Goal: Navigation & Orientation: Find specific page/section

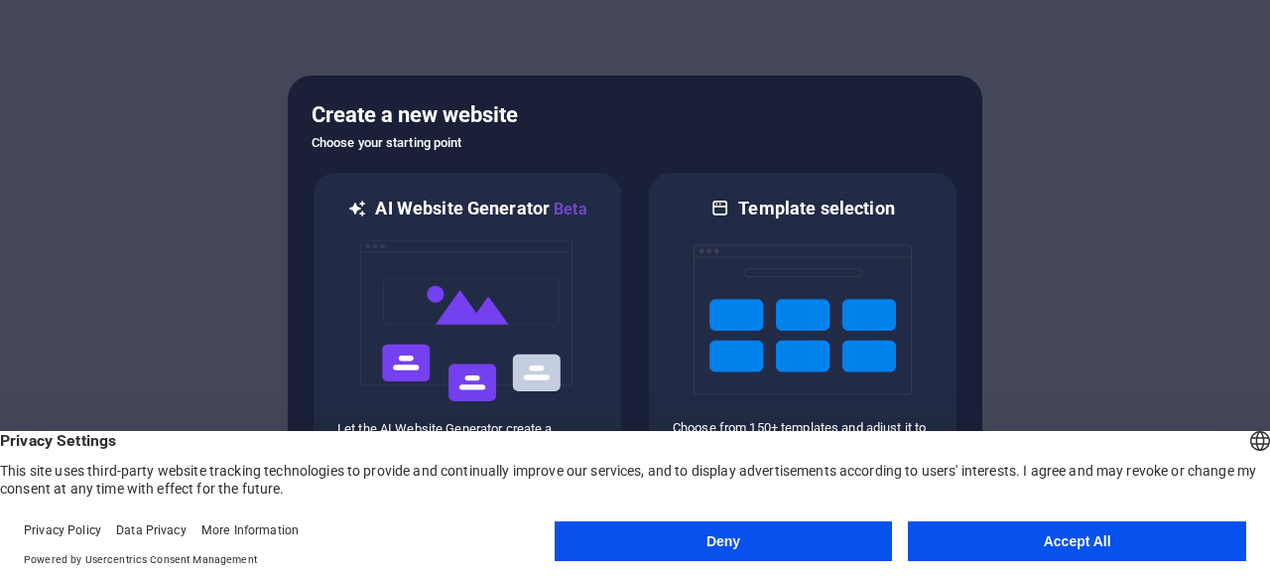
click at [985, 544] on button "Accept All" at bounding box center [1077, 541] width 338 height 40
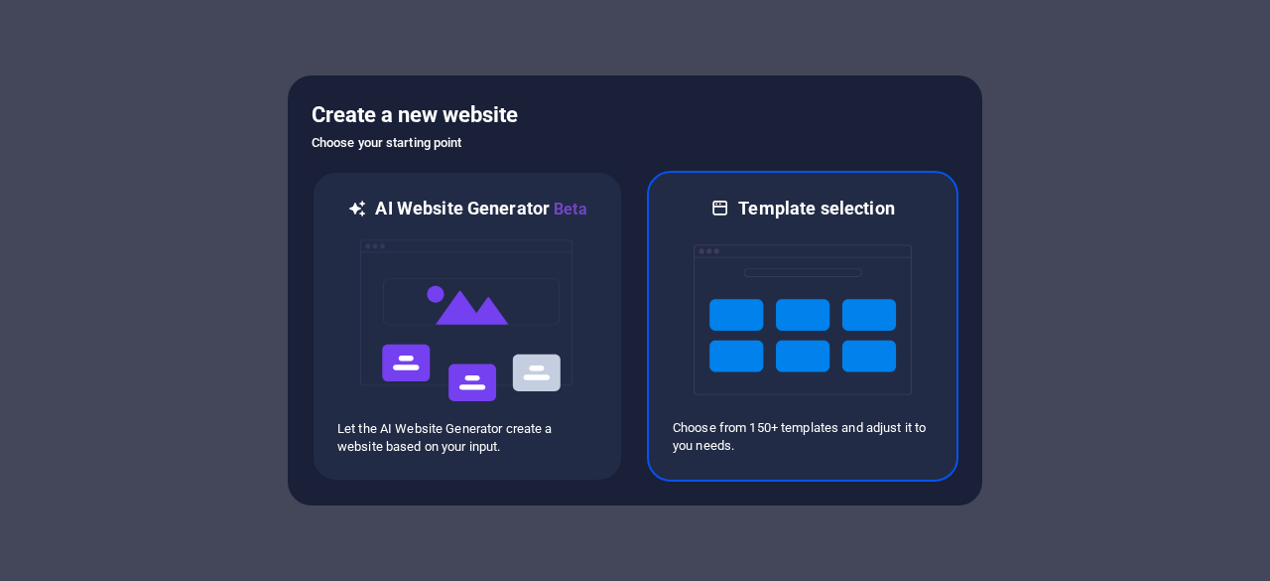
click at [821, 348] on img at bounding box center [803, 319] width 218 height 199
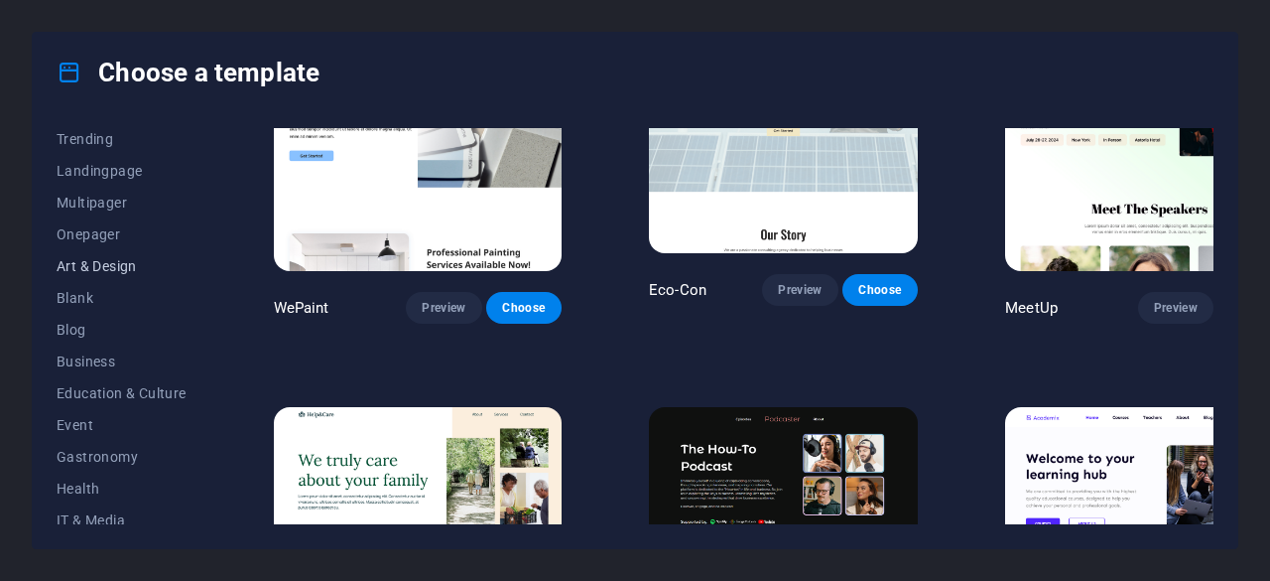
scroll to position [101, 0]
click at [94, 481] on span "Health" at bounding box center [122, 487] width 130 height 16
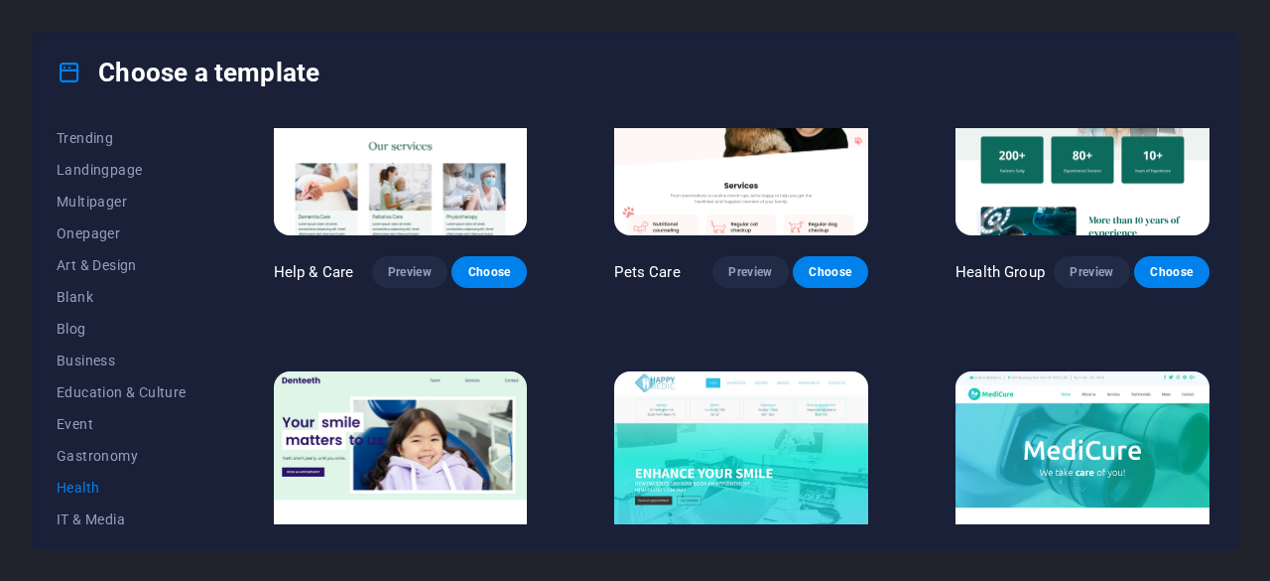
scroll to position [129, 0]
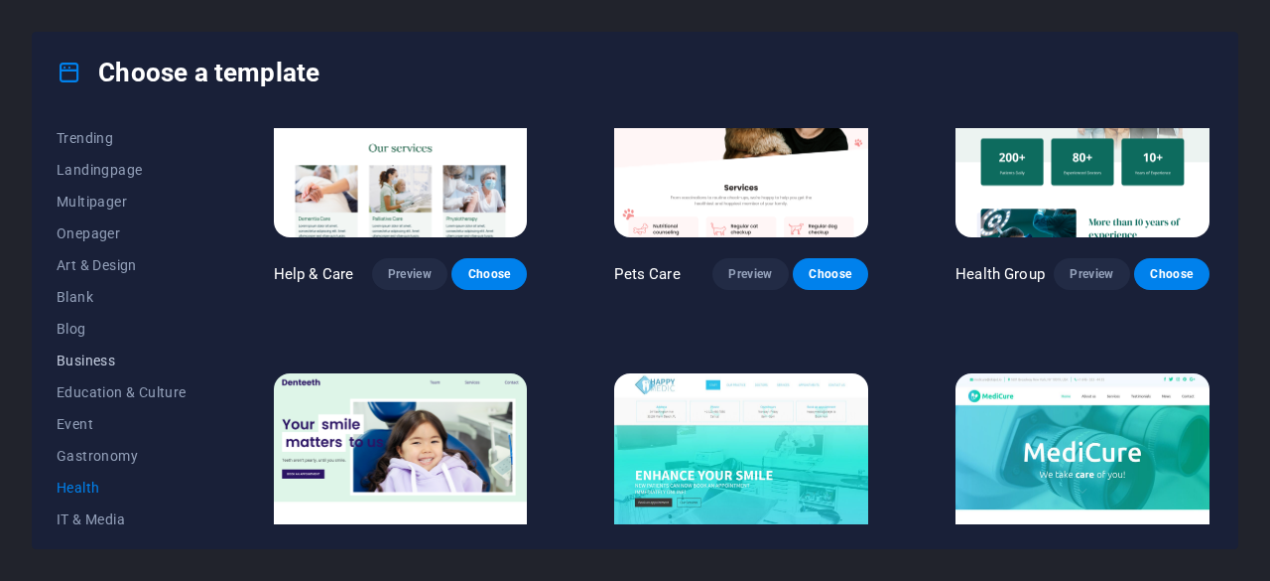
click at [93, 361] on span "Business" at bounding box center [122, 360] width 130 height 16
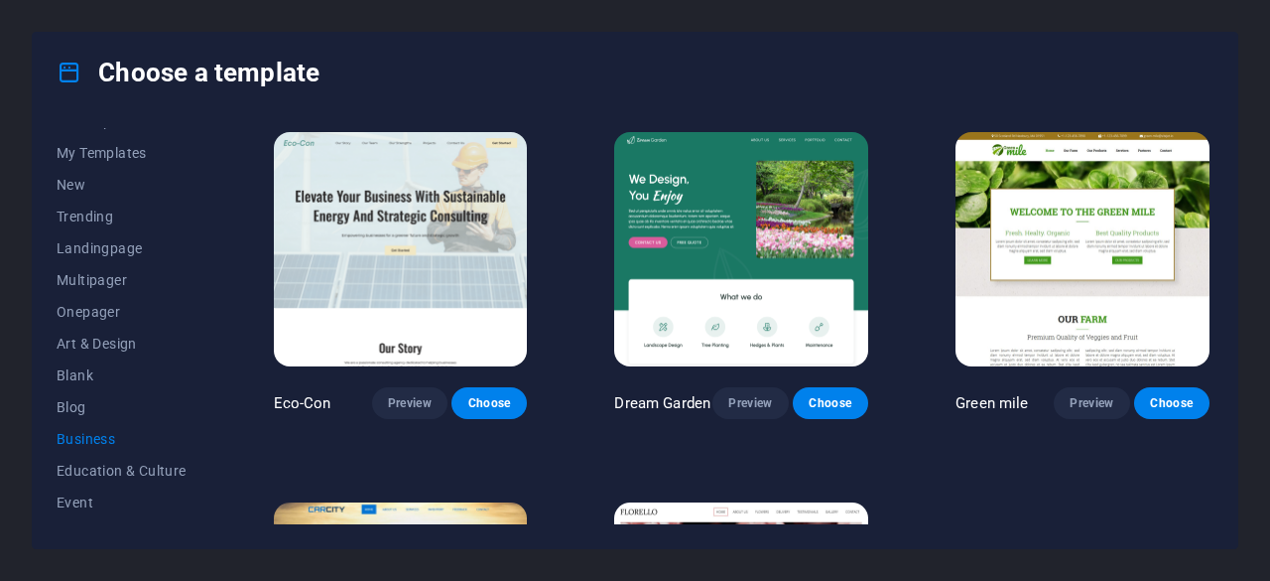
scroll to position [15, 0]
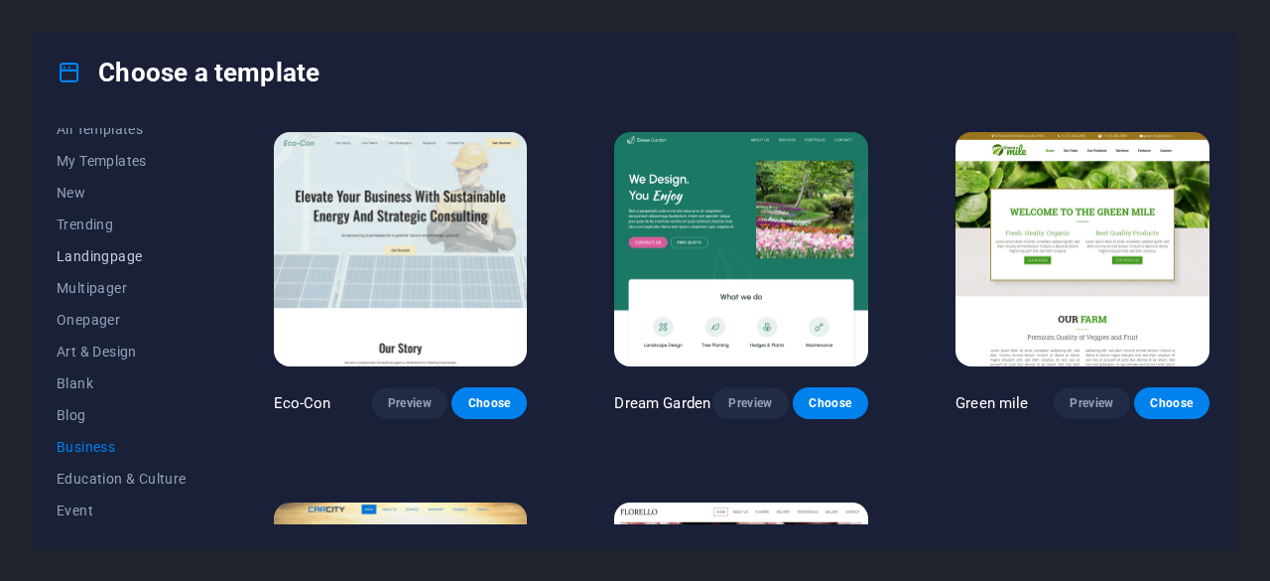
click at [122, 253] on span "Landingpage" at bounding box center [122, 256] width 130 height 16
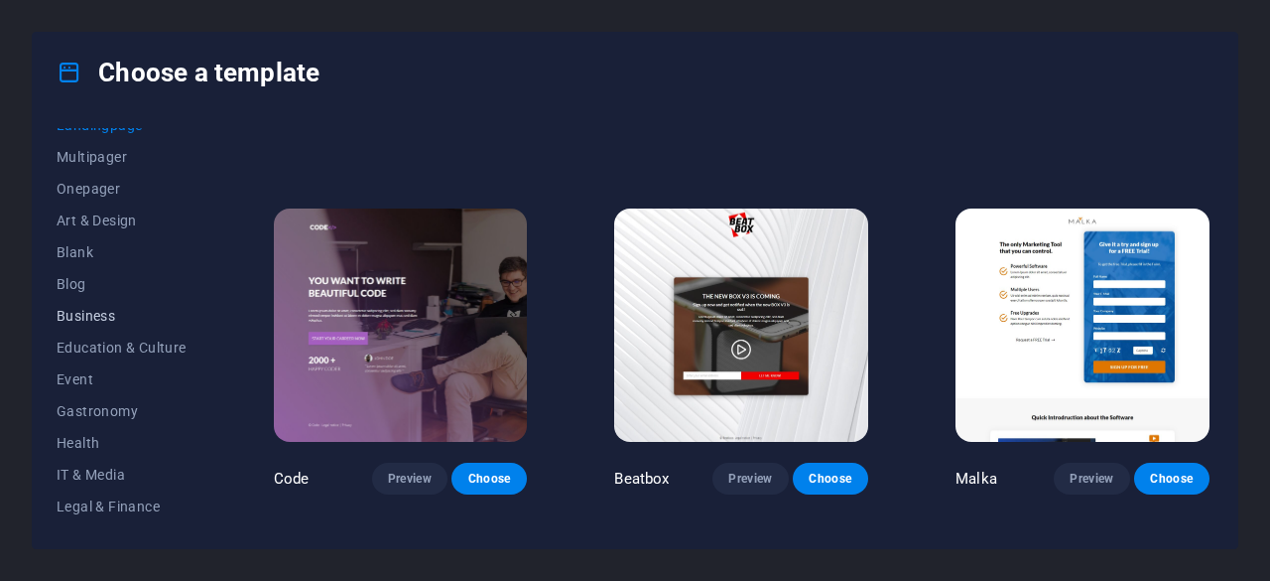
scroll to position [145, 0]
click at [74, 314] on span "Business" at bounding box center [122, 317] width 130 height 16
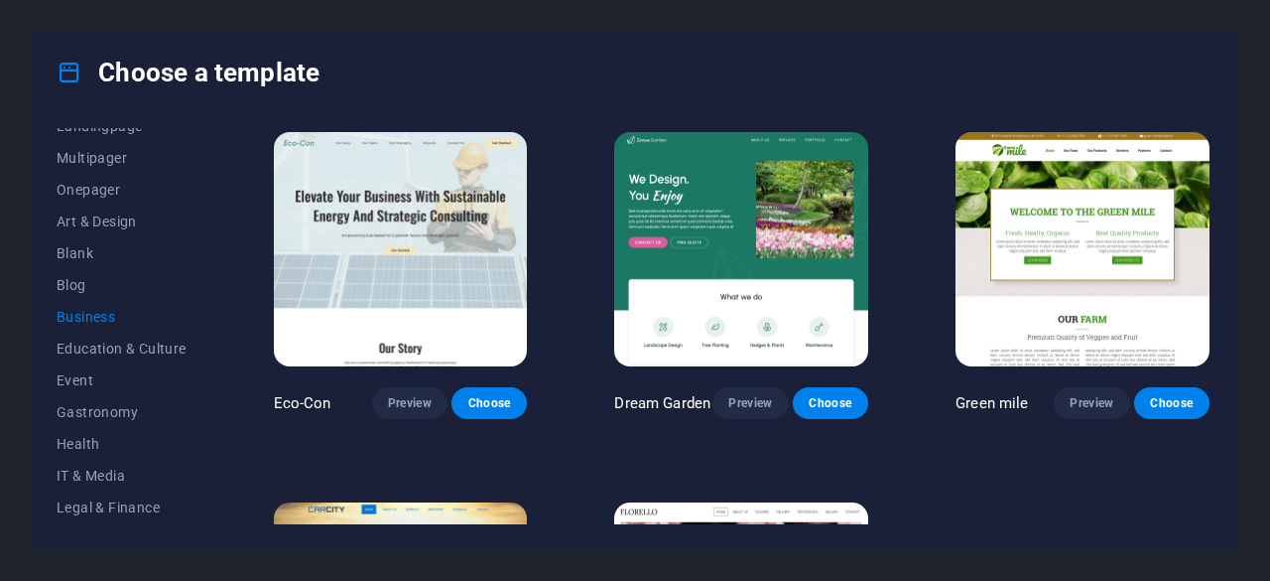
scroll to position [0, 0]
click at [83, 444] on span "Health" at bounding box center [122, 444] width 130 height 16
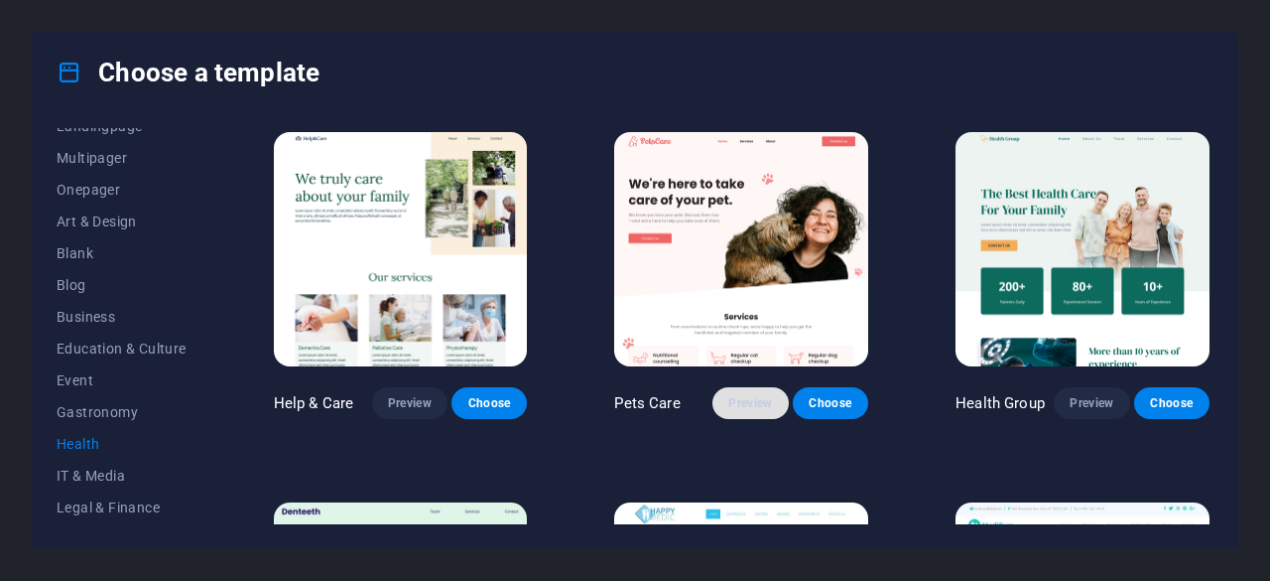
click at [732, 395] on span "Preview" at bounding box center [751, 403] width 44 height 16
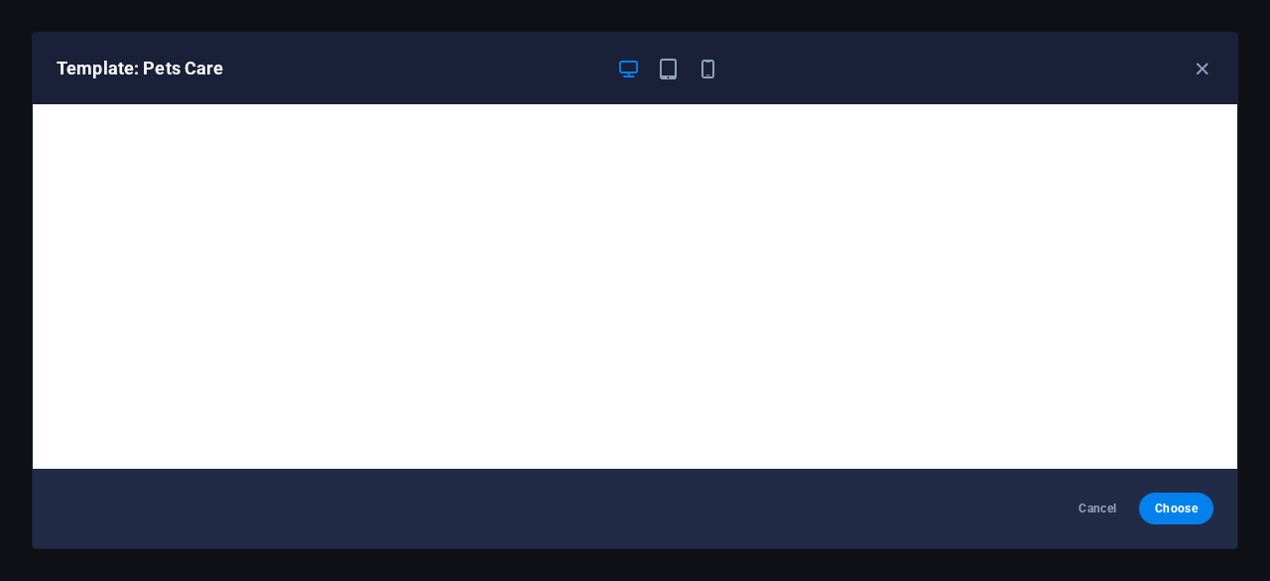
scroll to position [4, 0]
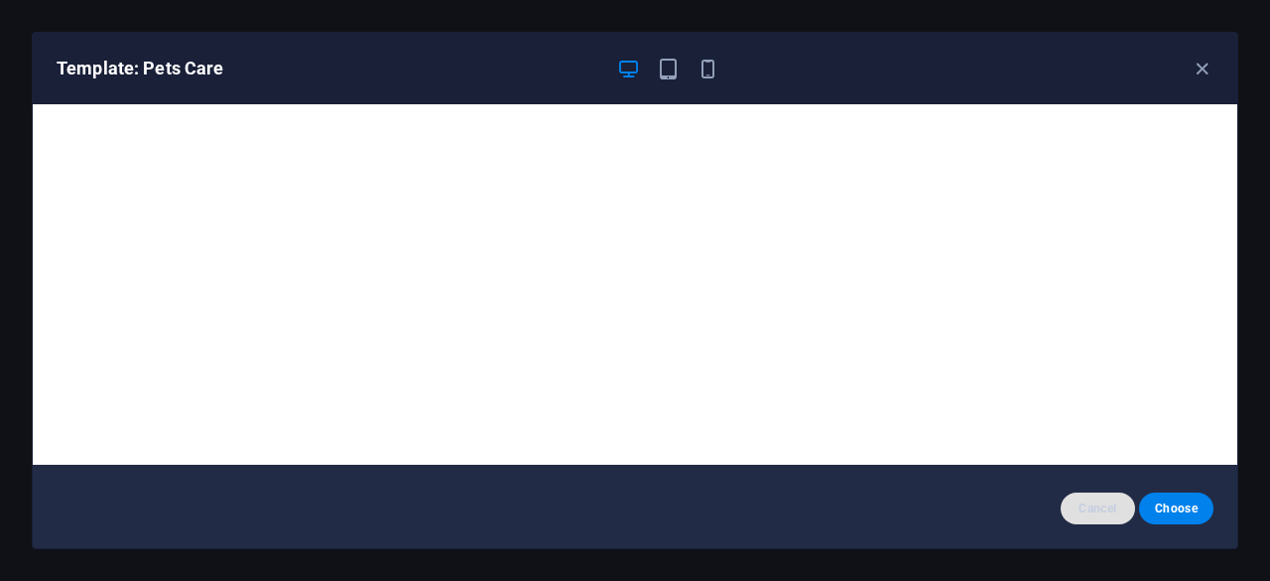
click at [1095, 498] on button "Cancel" at bounding box center [1098, 508] width 74 height 32
